Goal: Transaction & Acquisition: Purchase product/service

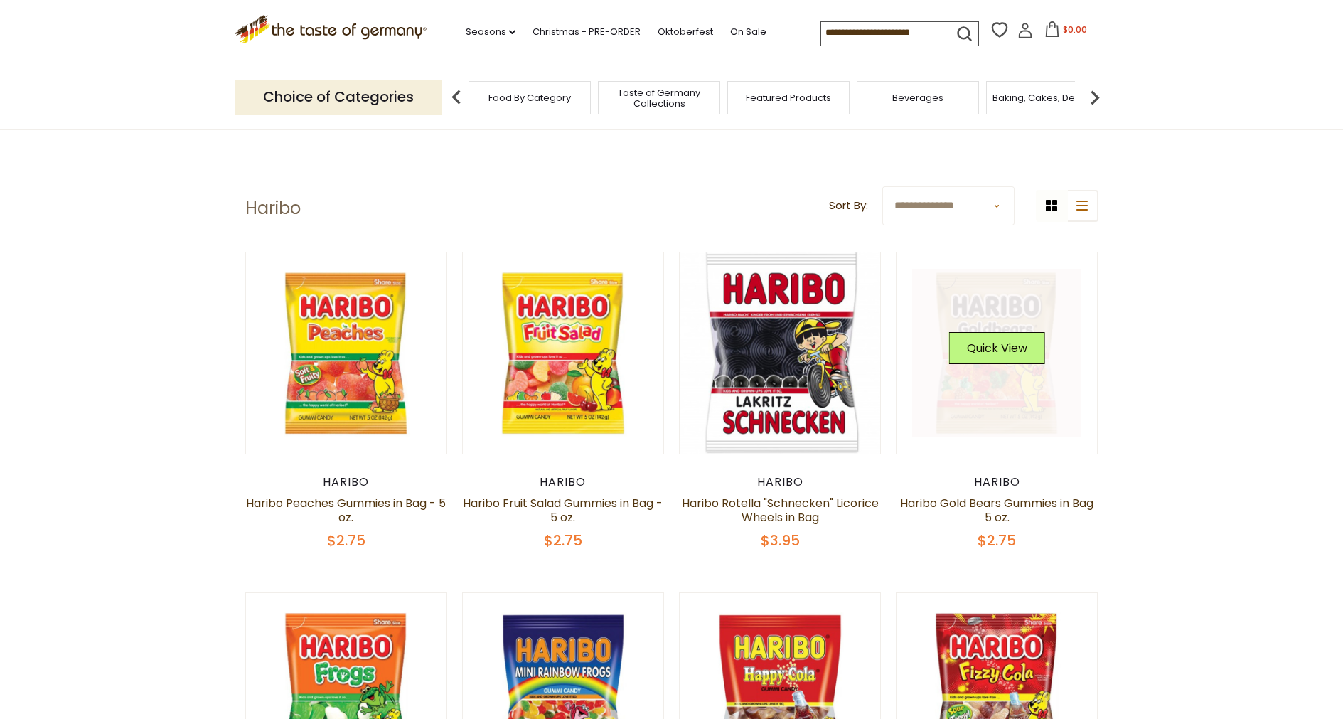
click at [1047, 312] on link at bounding box center [996, 353] width 169 height 169
